Goal: Register for event/course

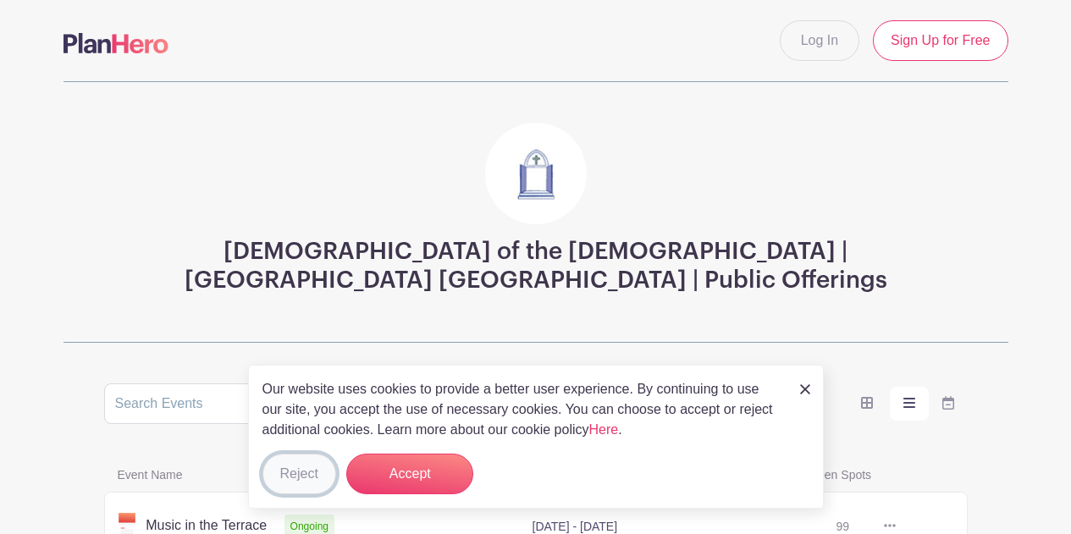
click at [298, 473] on button "Reject" at bounding box center [300, 474] width 74 height 41
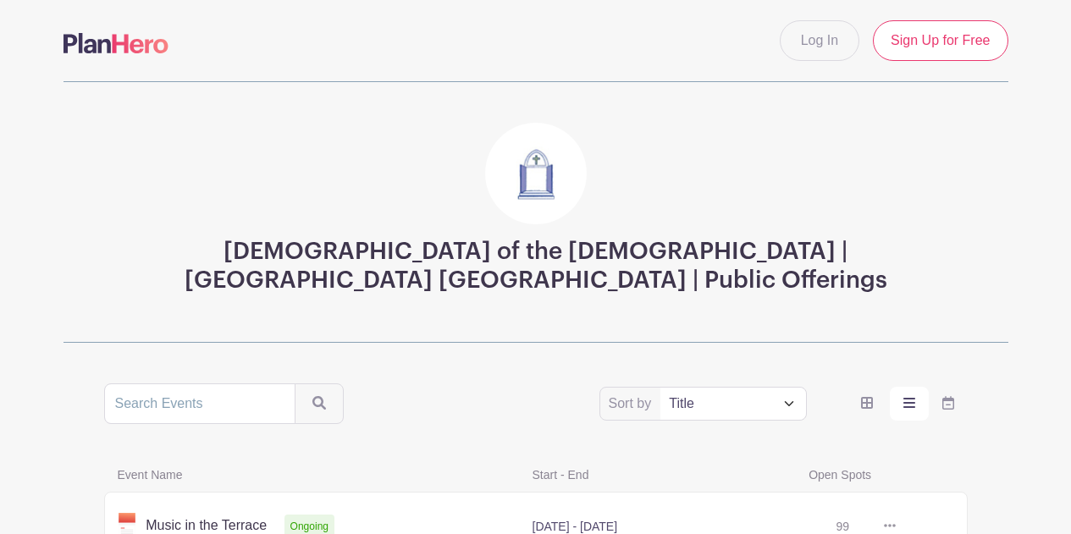
scroll to position [169, 0]
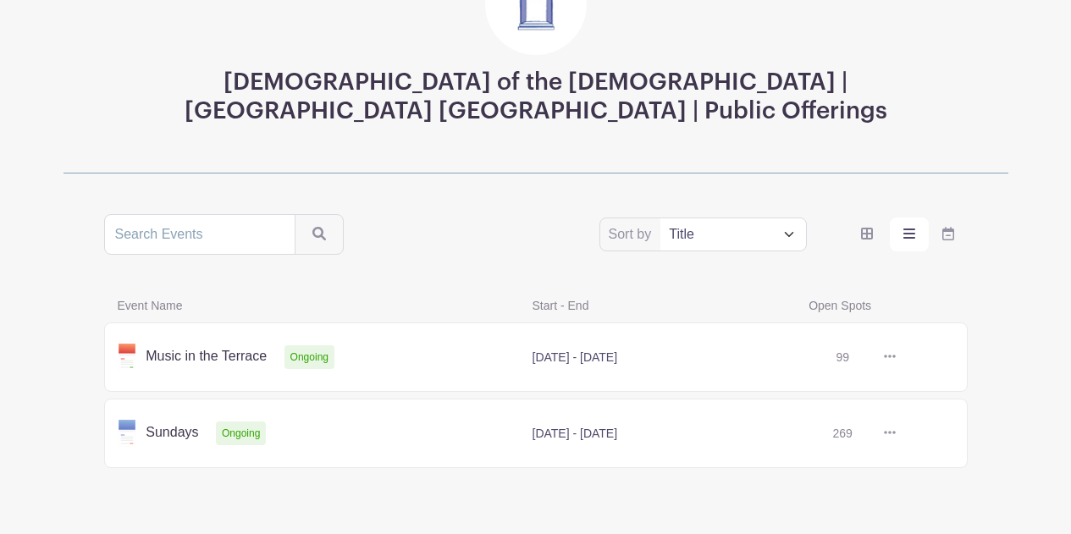
click at [896, 434] on link at bounding box center [896, 434] width 0 height 0
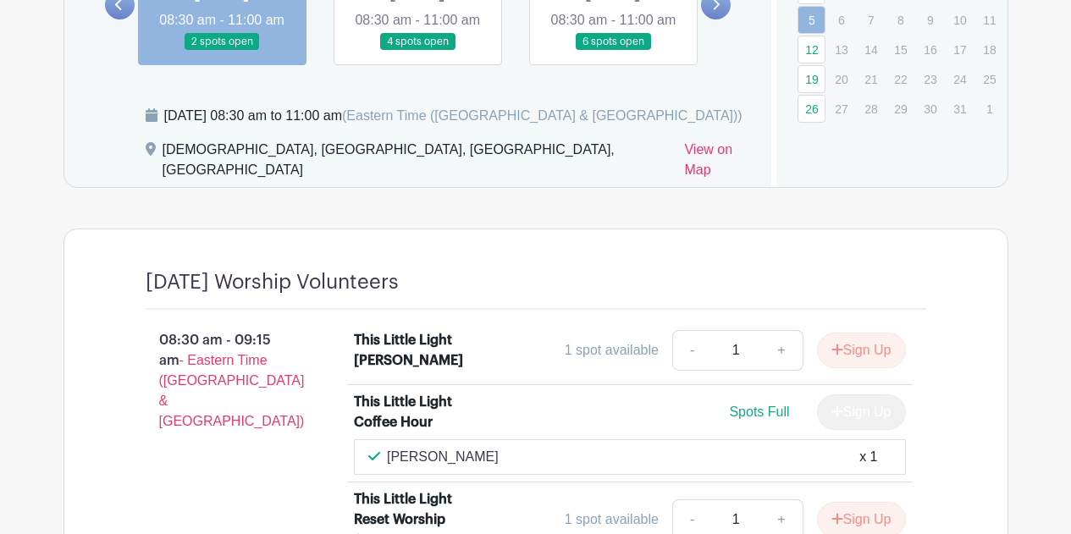
scroll to position [650, 0]
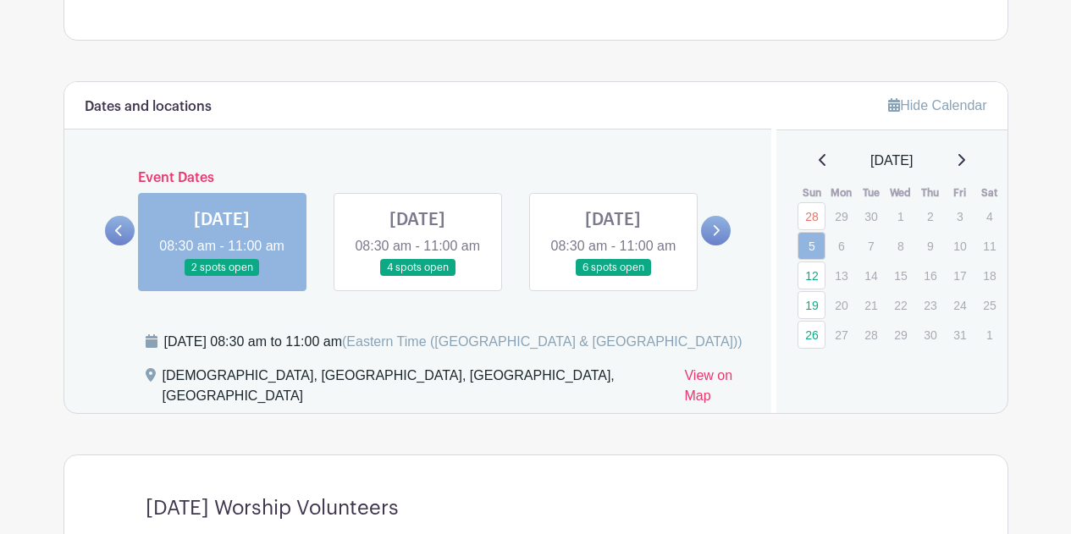
click at [418, 277] on link at bounding box center [418, 277] width 0 height 0
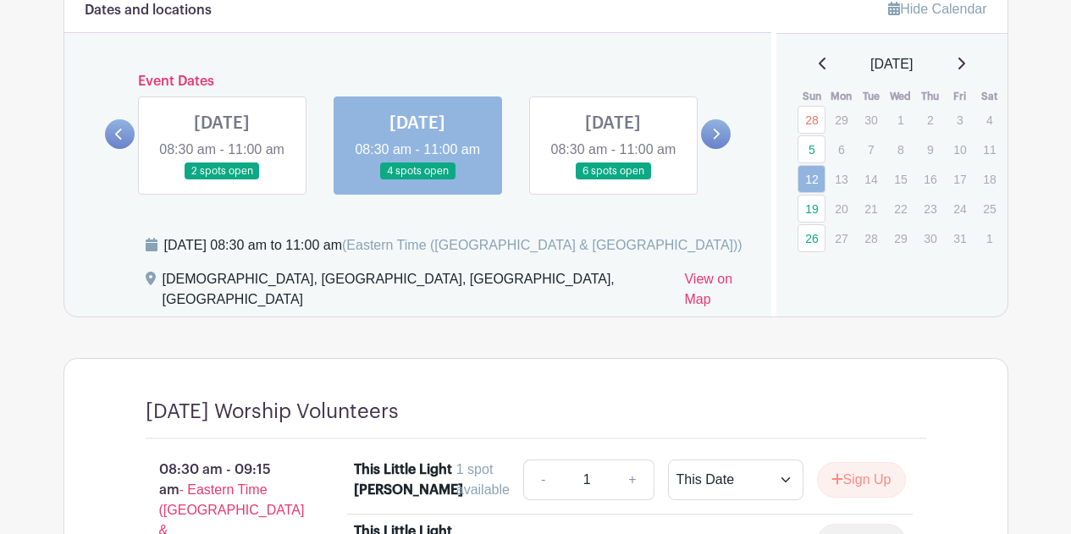
scroll to position [734, 0]
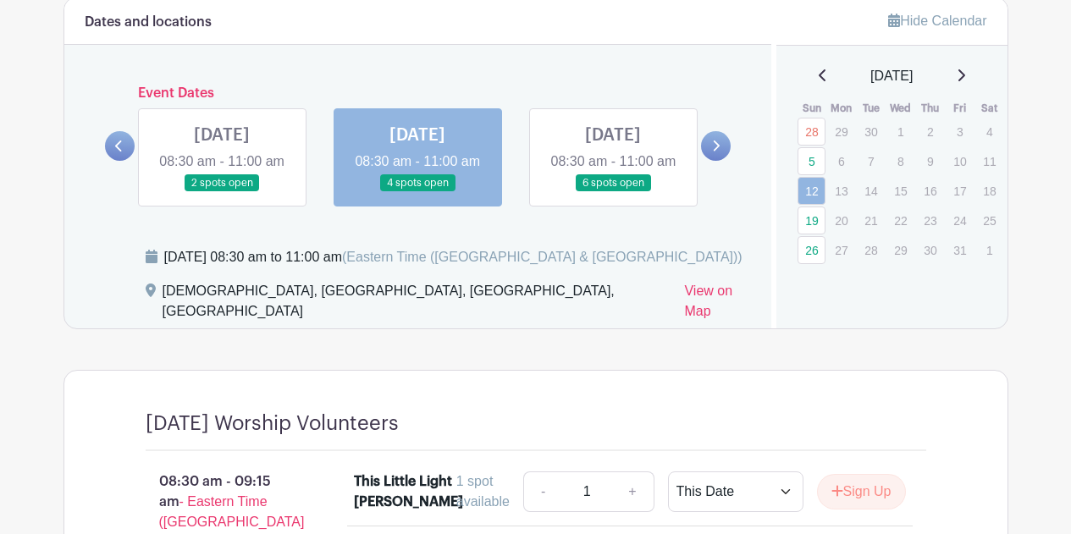
click at [613, 192] on link at bounding box center [613, 192] width 0 height 0
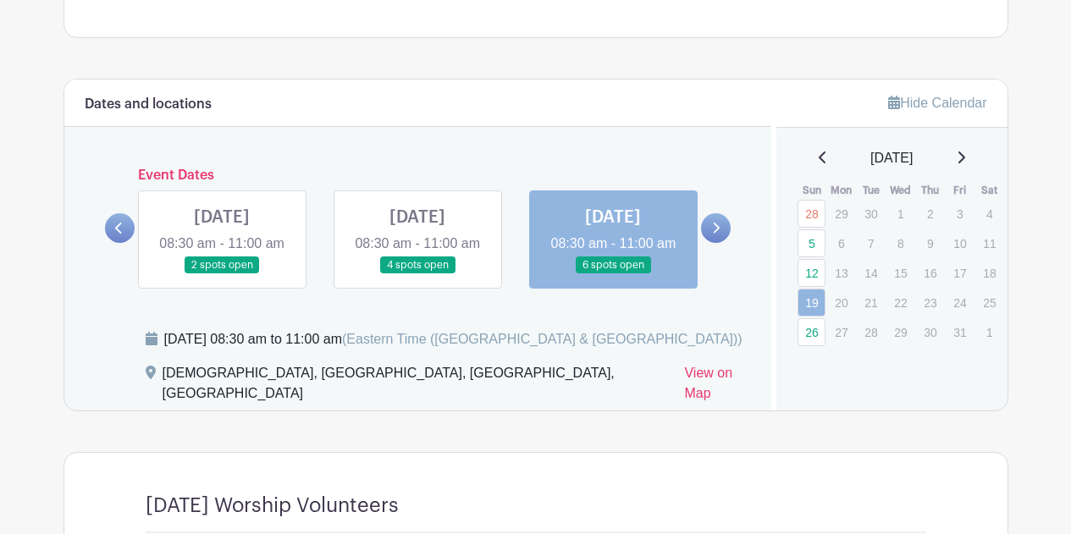
scroll to position [650, 0]
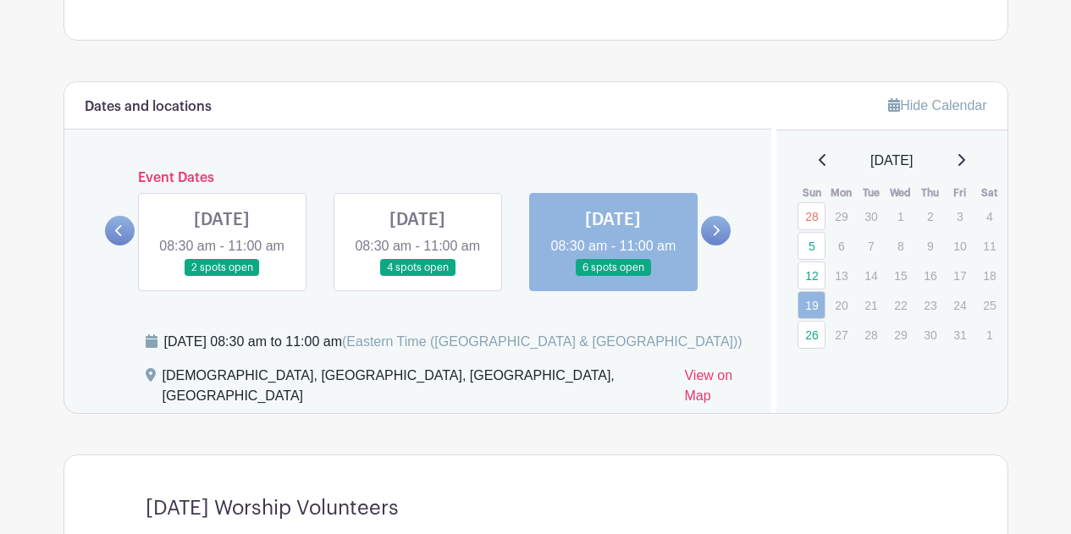
click at [710, 237] on link at bounding box center [716, 231] width 30 height 30
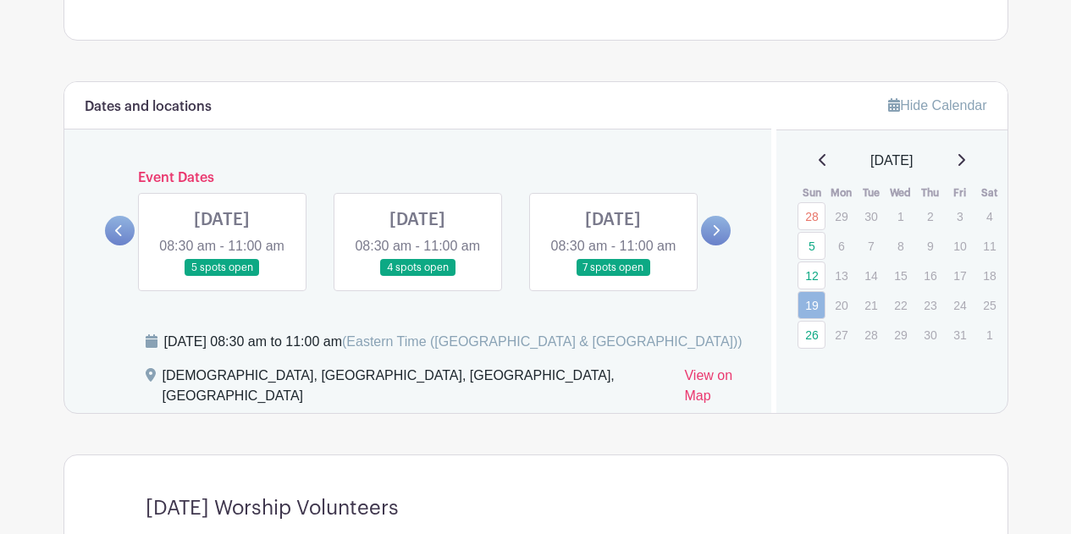
click at [222, 277] on link at bounding box center [222, 277] width 0 height 0
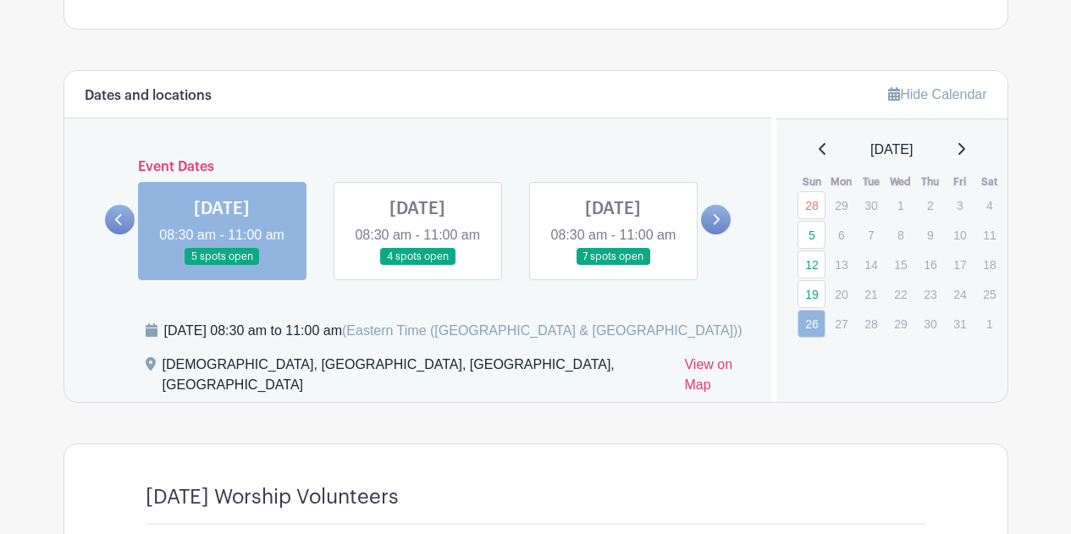
scroll to position [581, 0]
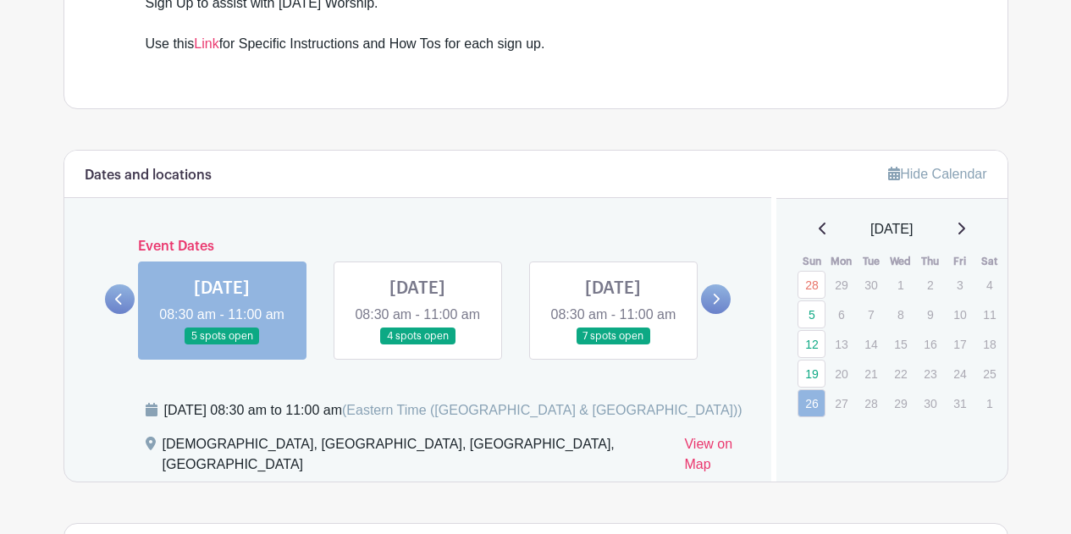
click at [418, 346] on link at bounding box center [418, 346] width 0 height 0
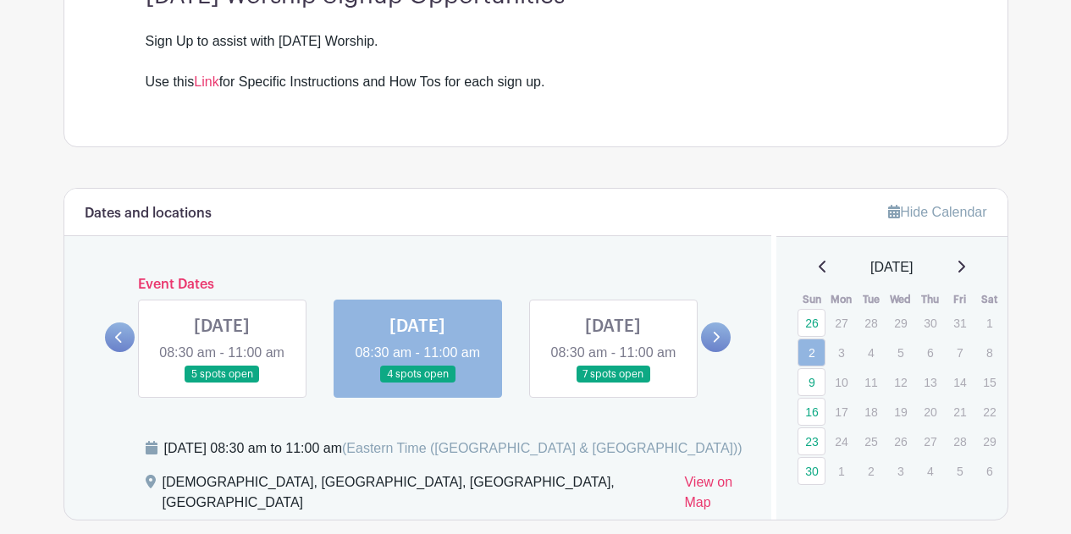
scroll to position [413, 0]
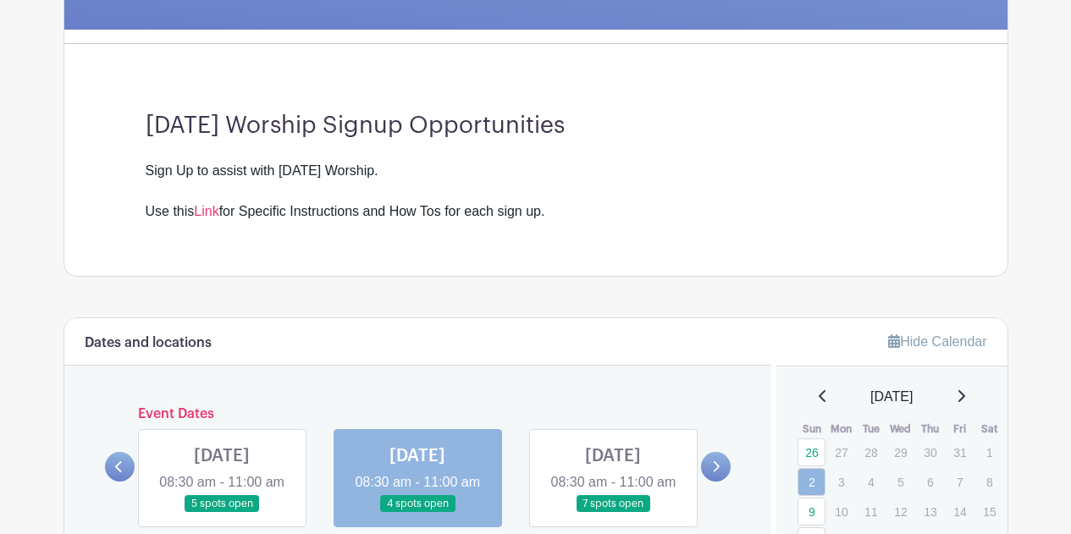
click at [613, 513] on link at bounding box center [613, 513] width 0 height 0
